Goal: Information Seeking & Learning: Find specific fact

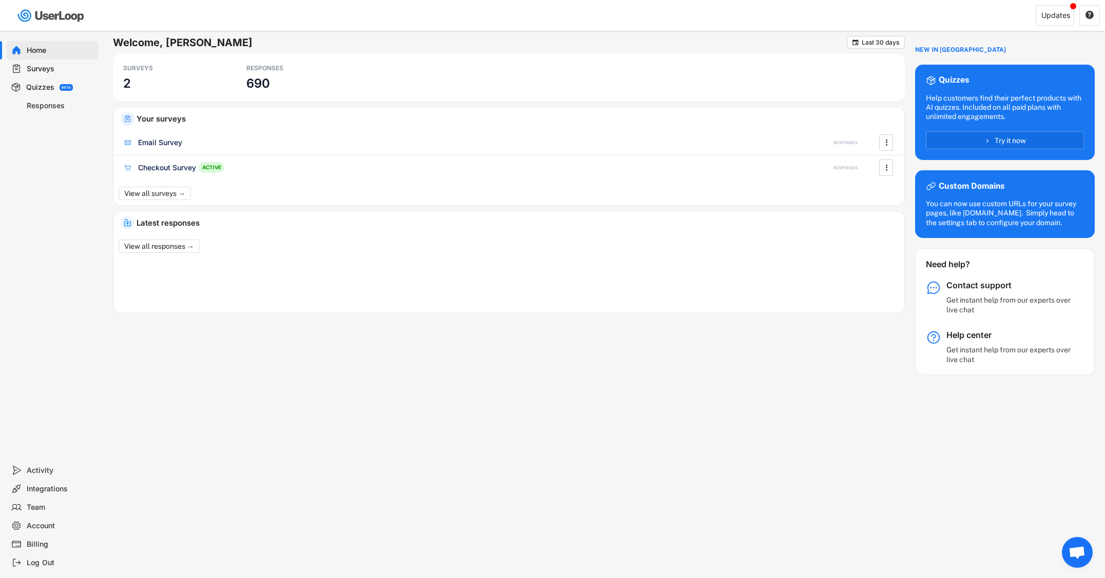
click at [49, 104] on div "Responses" at bounding box center [61, 106] width 68 height 10
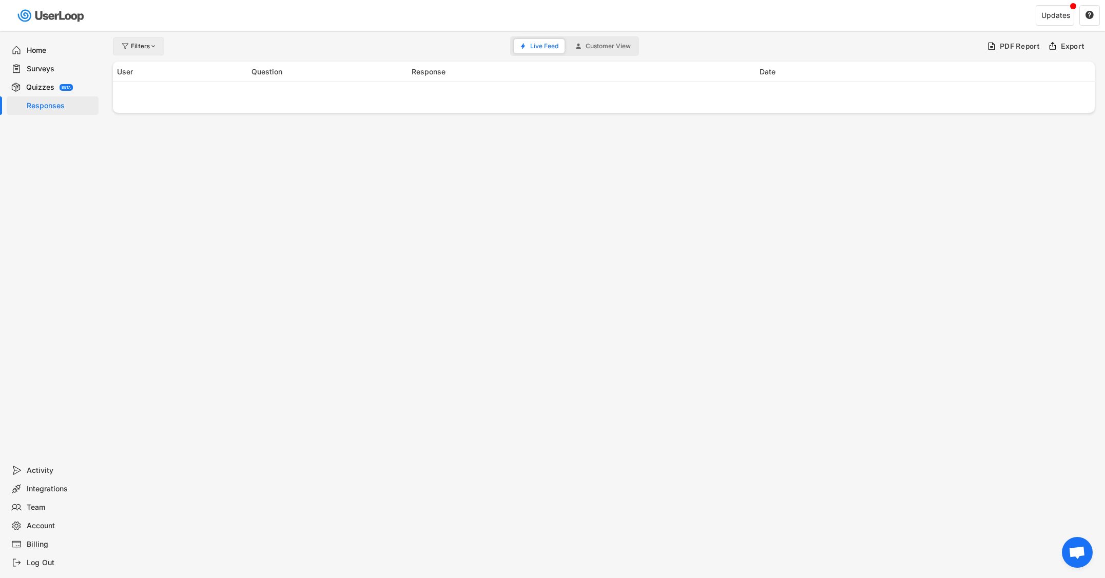
click at [137, 44] on div "Filters" at bounding box center [144, 46] width 27 height 6
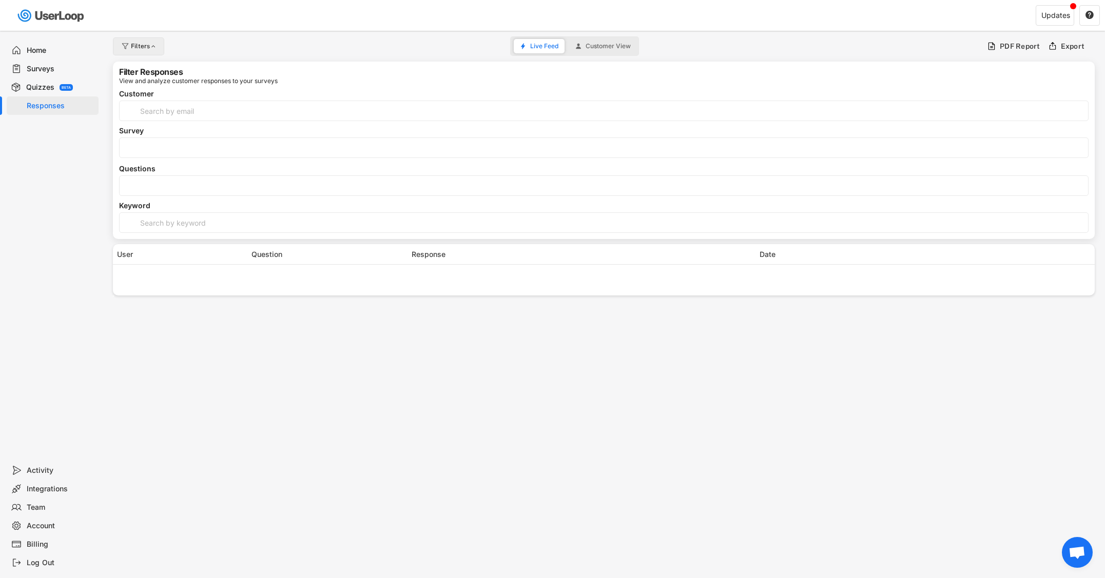
select select
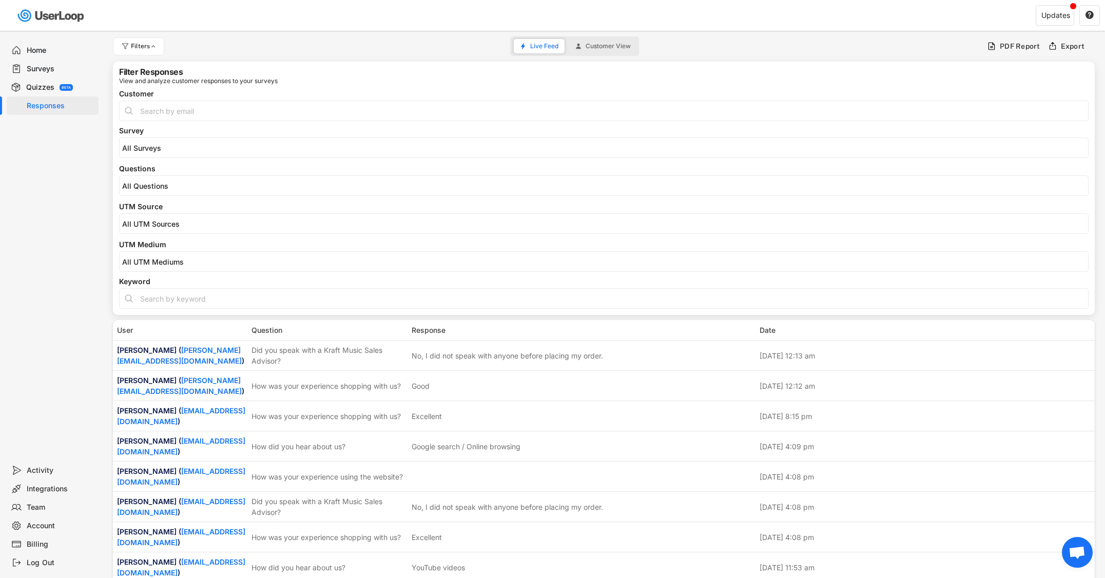
select select
click at [173, 188] on input "search" at bounding box center [606, 186] width 968 height 9
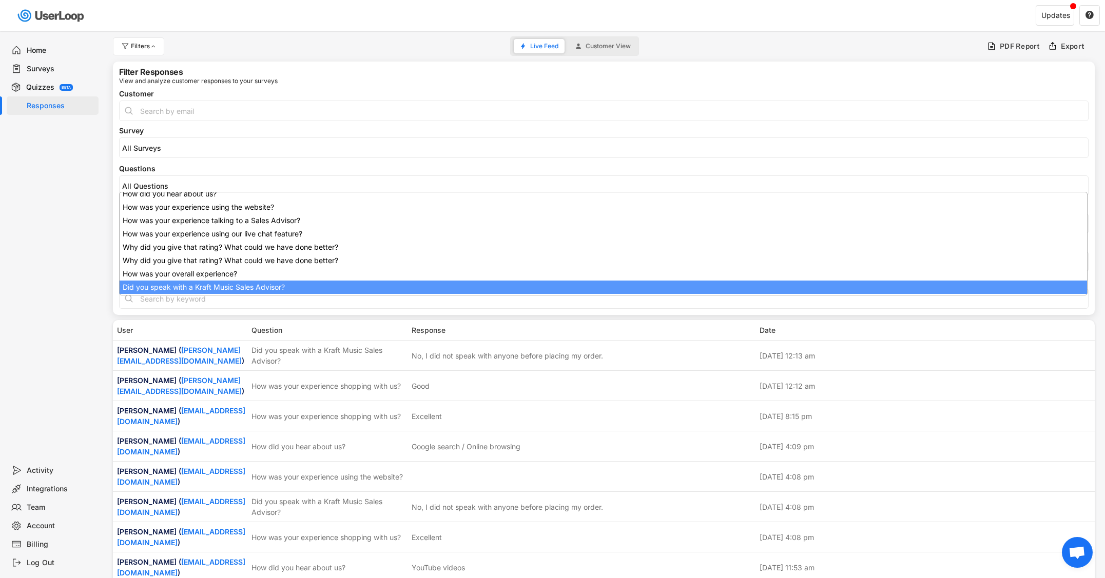
scroll to position [82, 0]
select select "1348695171700984260__LOOKUP__1707938263278x883333223412138000"
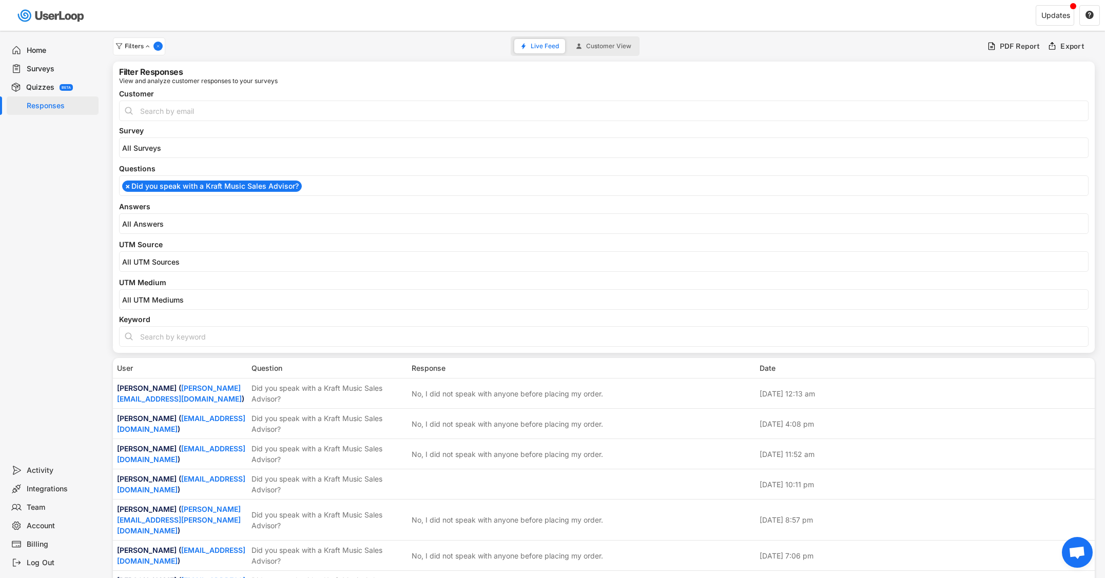
click at [165, 222] on input "search" at bounding box center [606, 224] width 968 height 9
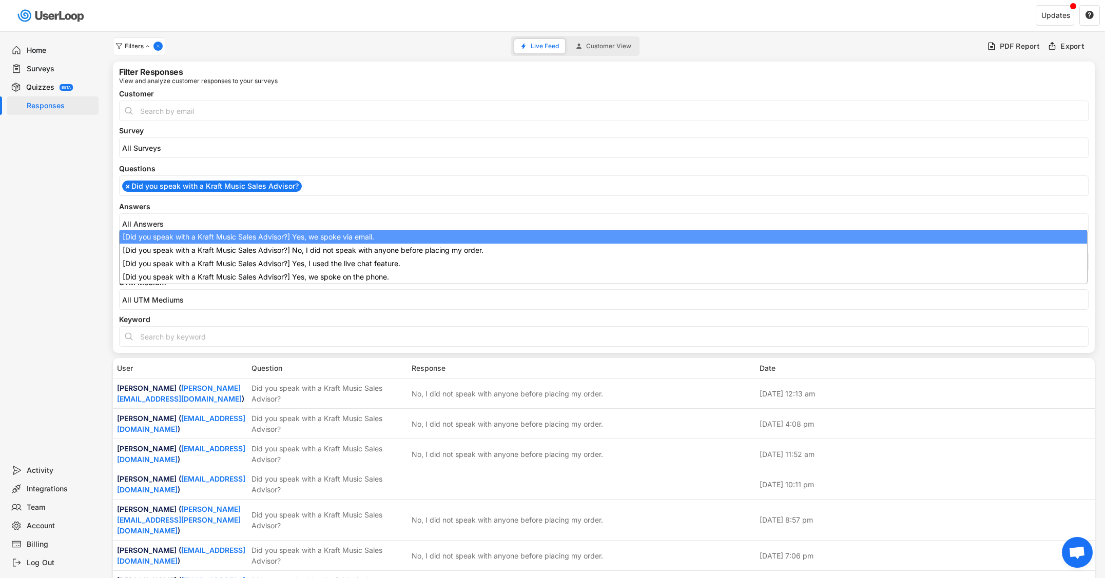
select select "1348695171700984260__LOOKUP__1709221089208x595556361812574200"
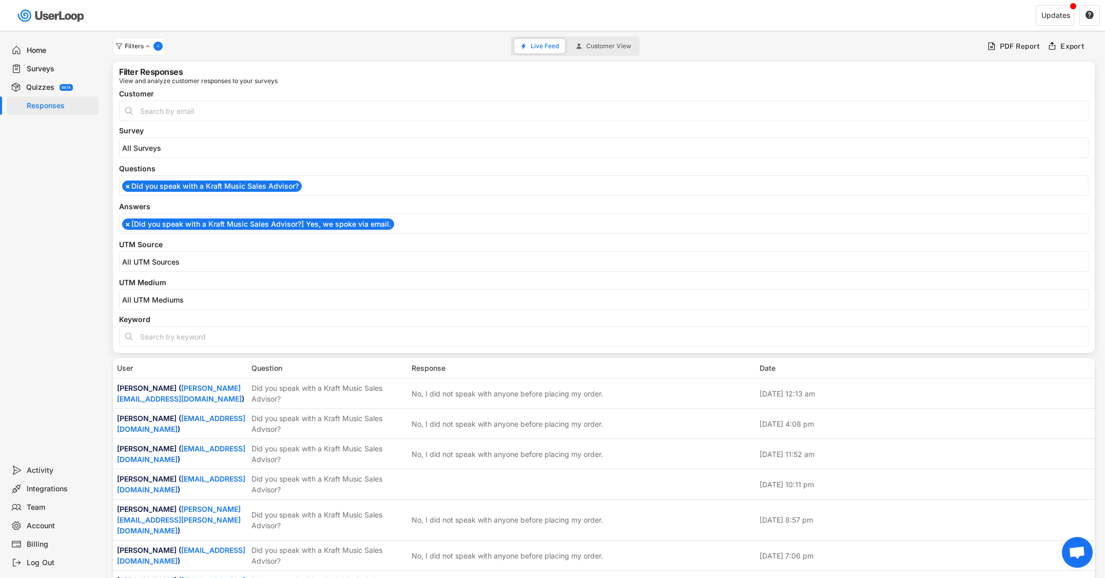
scroll to position [0, 0]
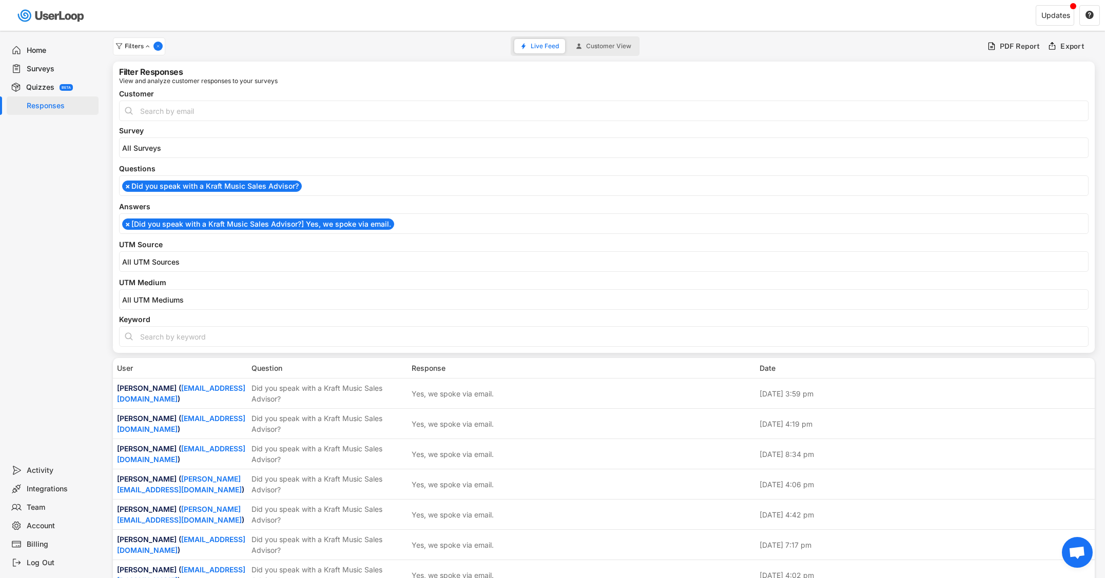
click at [180, 223] on li "× [Did you speak with a Kraft Music Sales Advisor?] Yes, we spoke via email." at bounding box center [258, 224] width 272 height 11
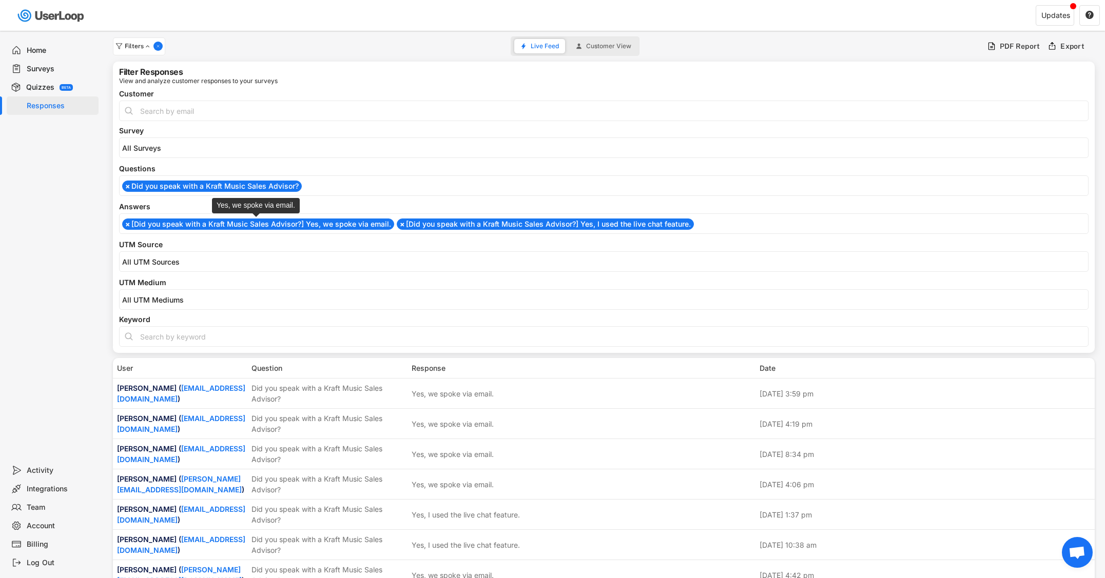
click at [192, 224] on li "× [Did you speak with a Kraft Music Sales Advisor?] Yes, we spoke via email." at bounding box center [258, 224] width 272 height 11
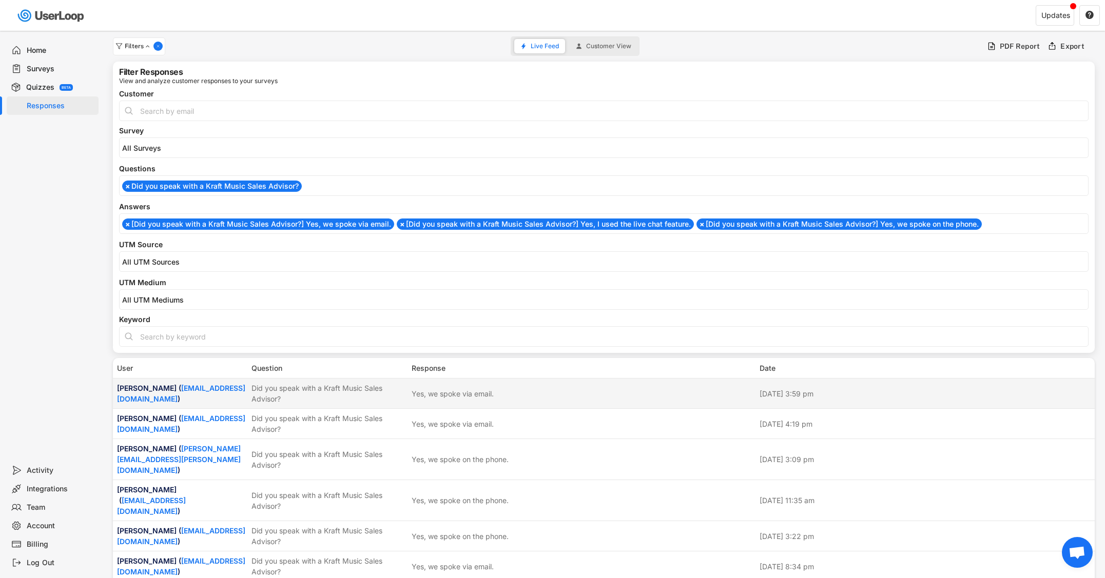
click at [320, 397] on div "Did you speak with a Kraft Music Sales Advisor?" at bounding box center [328, 394] width 154 height 22
